Goal: Find specific page/section: Find specific page/section

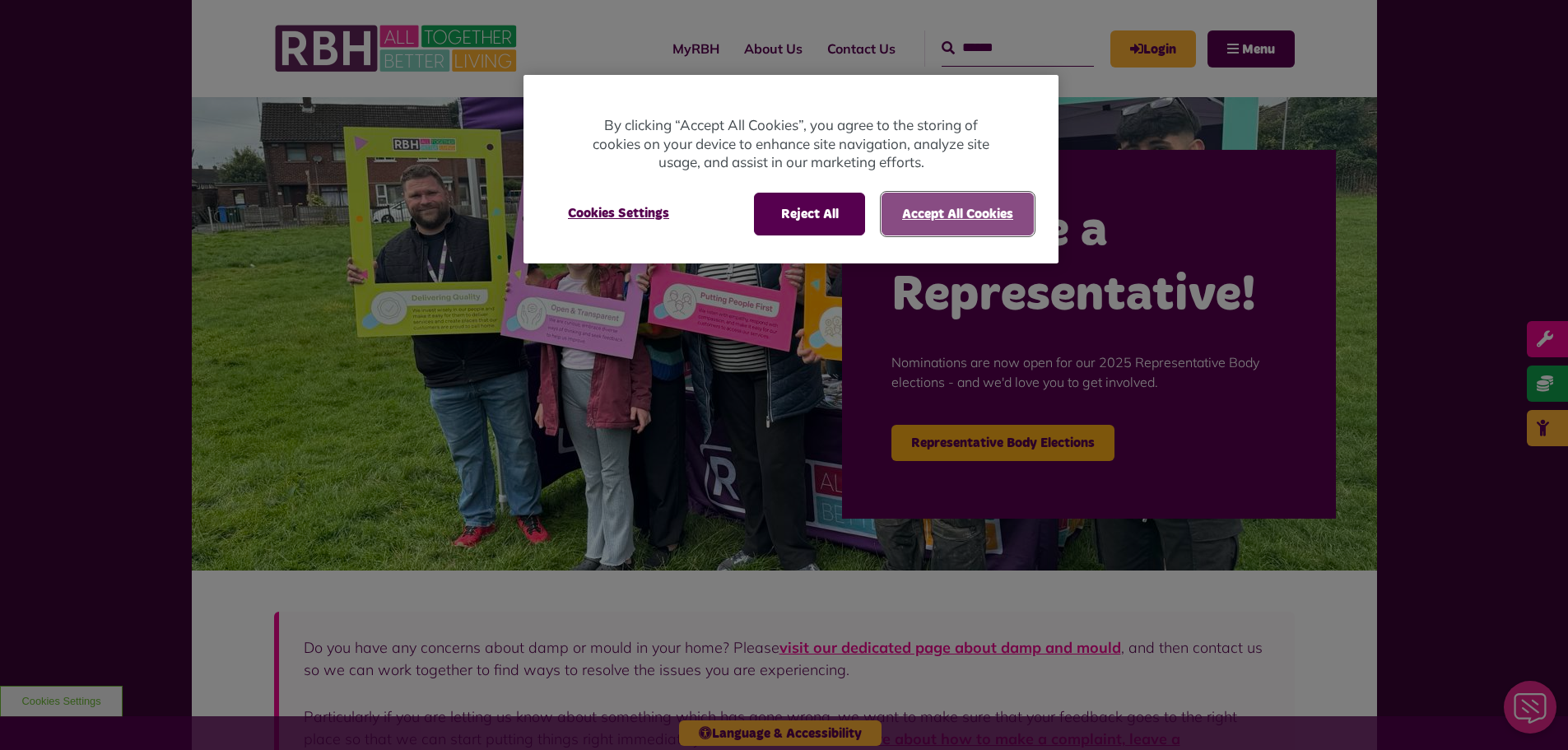
click at [911, 210] on button "Accept All Cookies" at bounding box center [957, 214] width 152 height 43
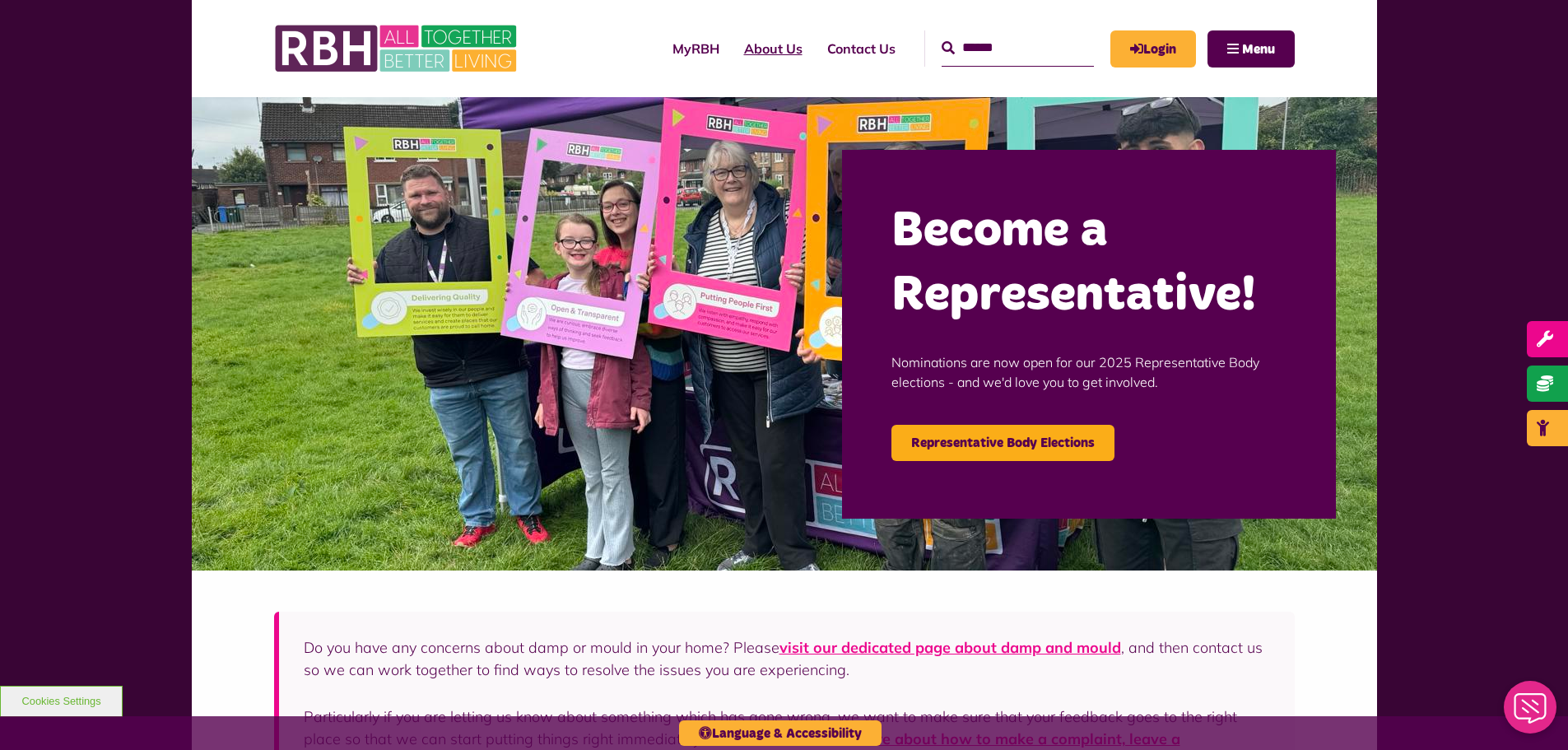
click at [762, 52] on link "About Us" at bounding box center [773, 48] width 83 height 45
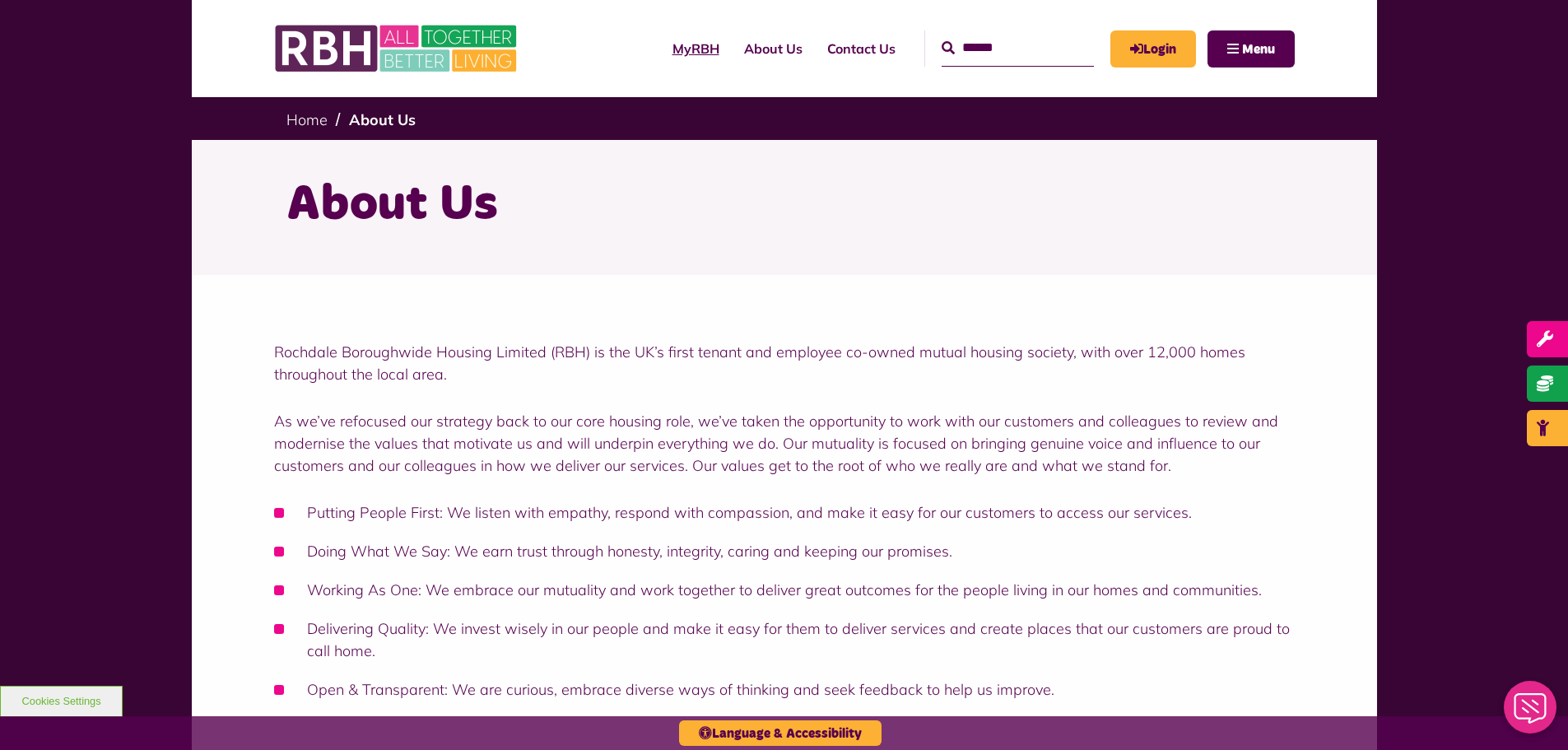
click at [665, 47] on link "MyRBH" at bounding box center [696, 48] width 72 height 45
click at [1050, 42] on input "text" at bounding box center [1018, 47] width 152 height 36
type input "****"
click at [942, 39] on button "Search" at bounding box center [949, 48] width 14 height 19
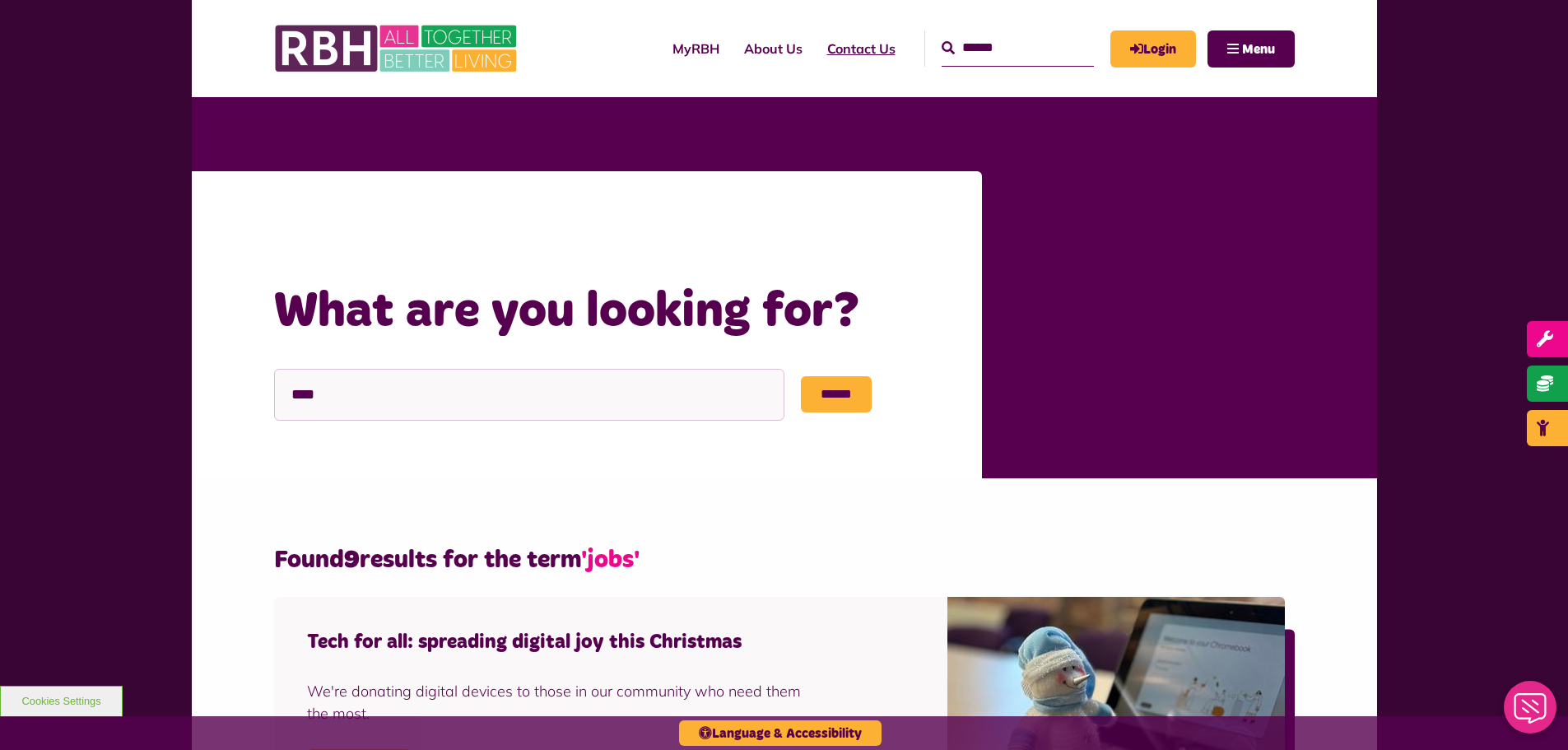
click at [820, 48] on link "Contact Us" at bounding box center [862, 48] width 93 height 45
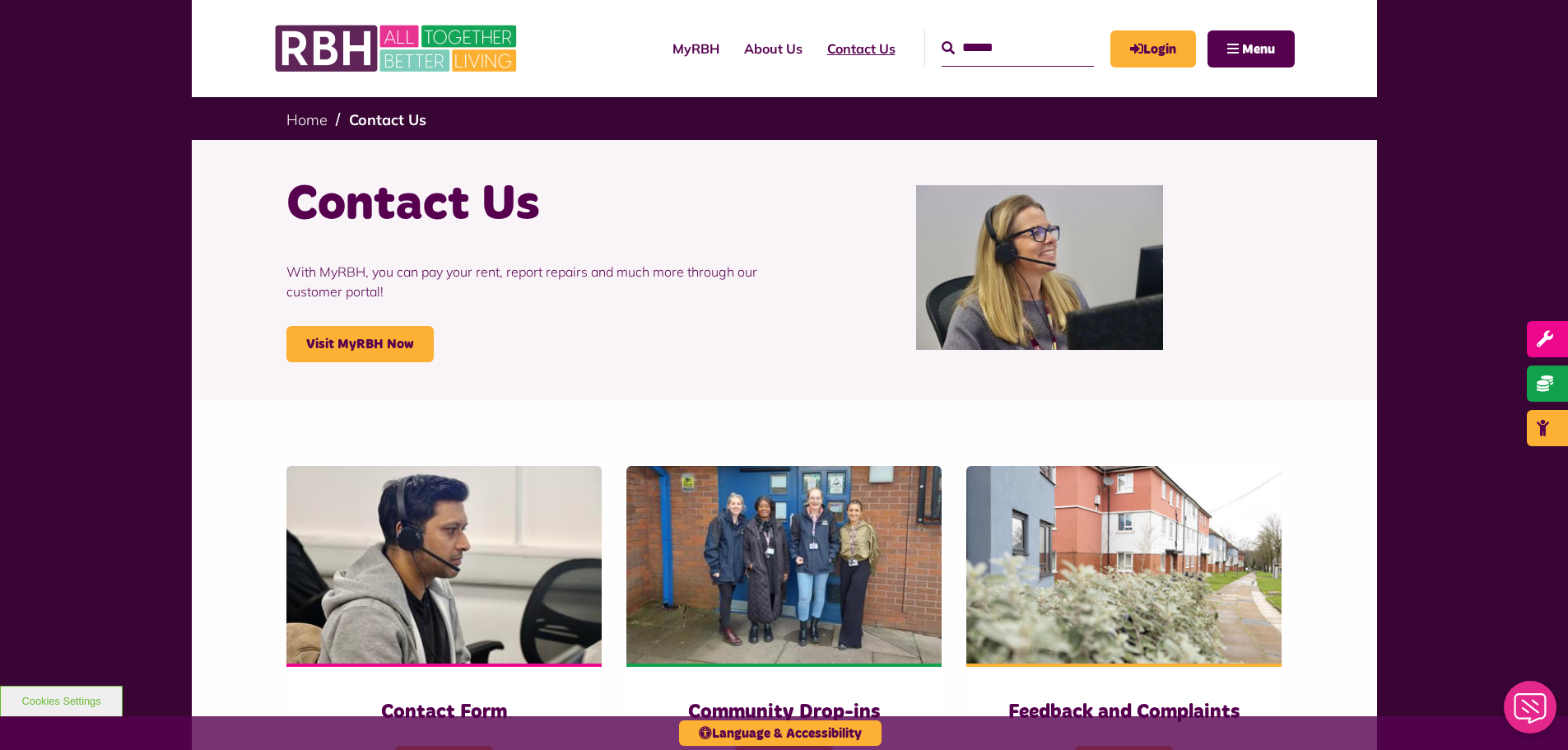
click at [815, 42] on link "Contact Us" at bounding box center [862, 48] width 93 height 45
